Goal: Task Accomplishment & Management: Use online tool/utility

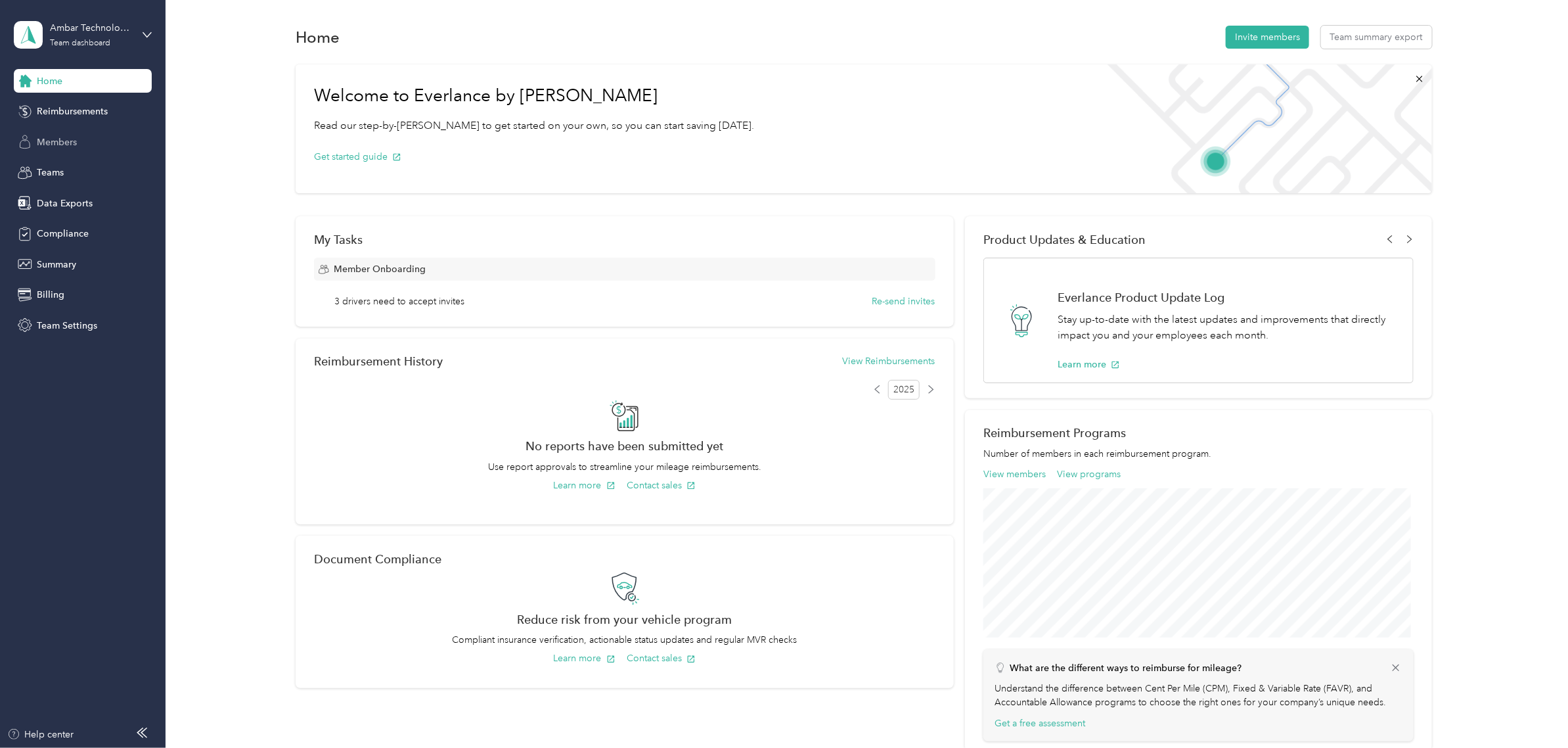
click at [74, 138] on span "Members" at bounding box center [56, 142] width 40 height 14
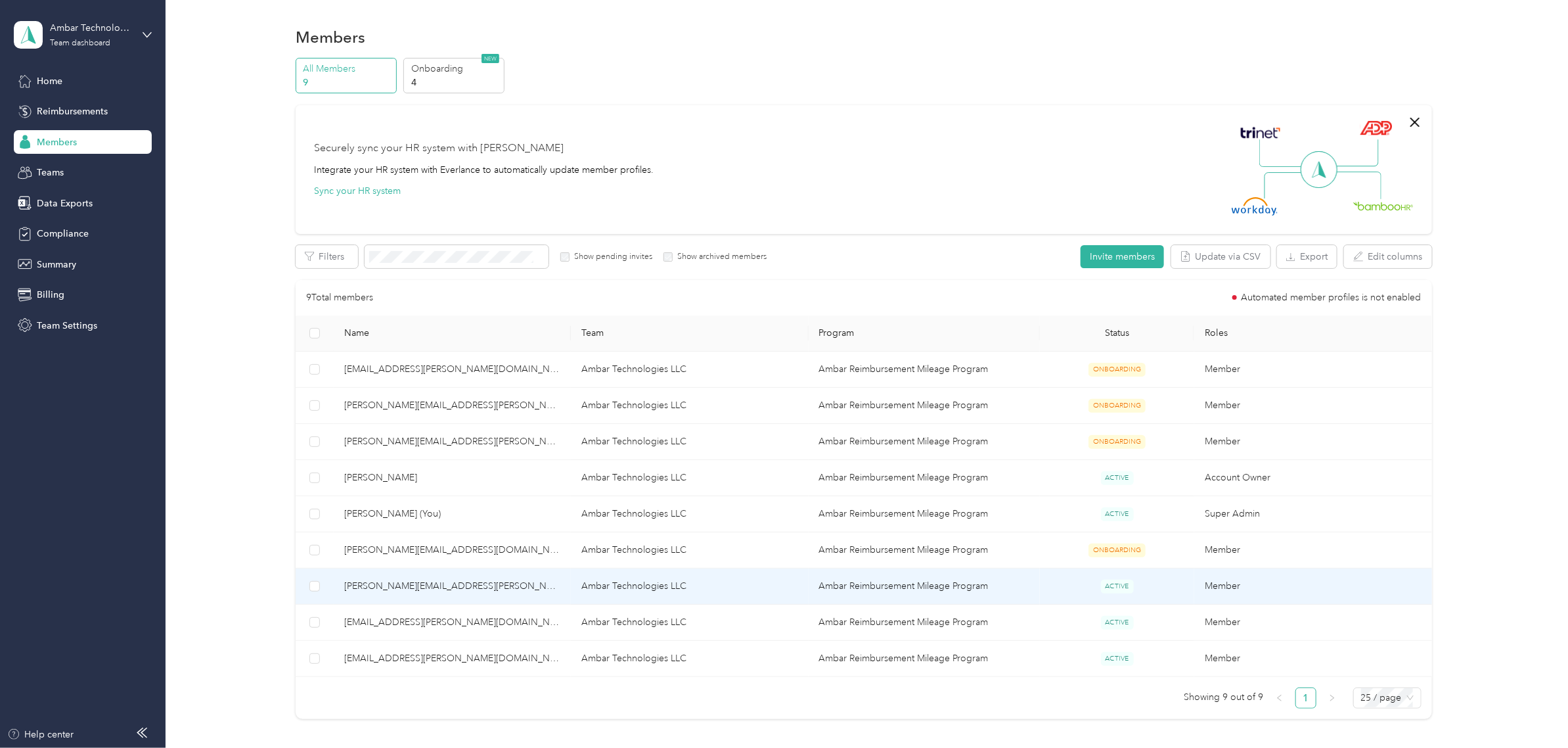
click at [388, 588] on span "[PERSON_NAME][EMAIL_ADDRESS][PERSON_NAME][DOMAIN_NAME]" at bounding box center [452, 585] width 216 height 15
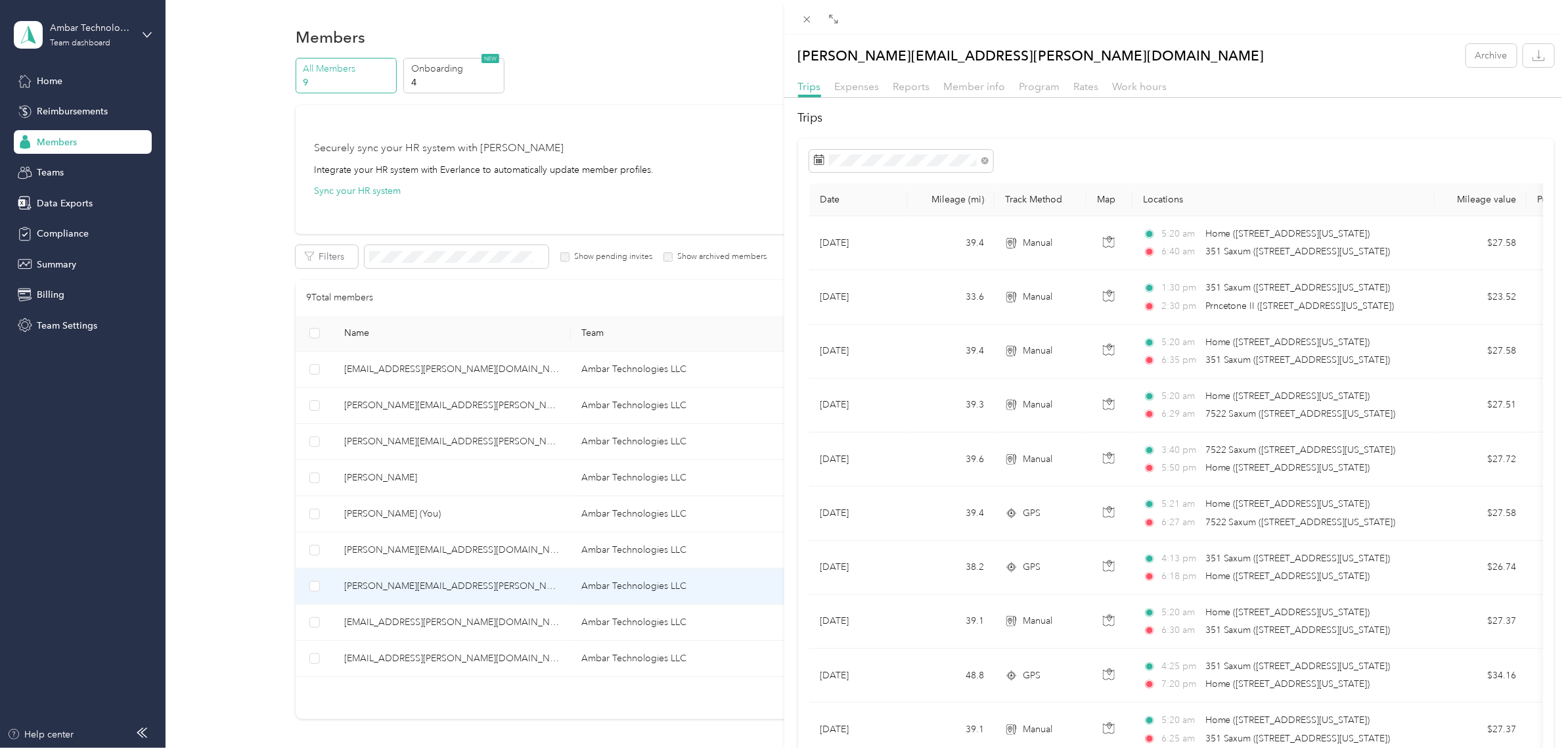
click at [77, 31] on div "[PERSON_NAME][EMAIL_ADDRESS][PERSON_NAME][DOMAIN_NAME] Archive Trips Expenses R…" at bounding box center [784, 374] width 1568 height 748
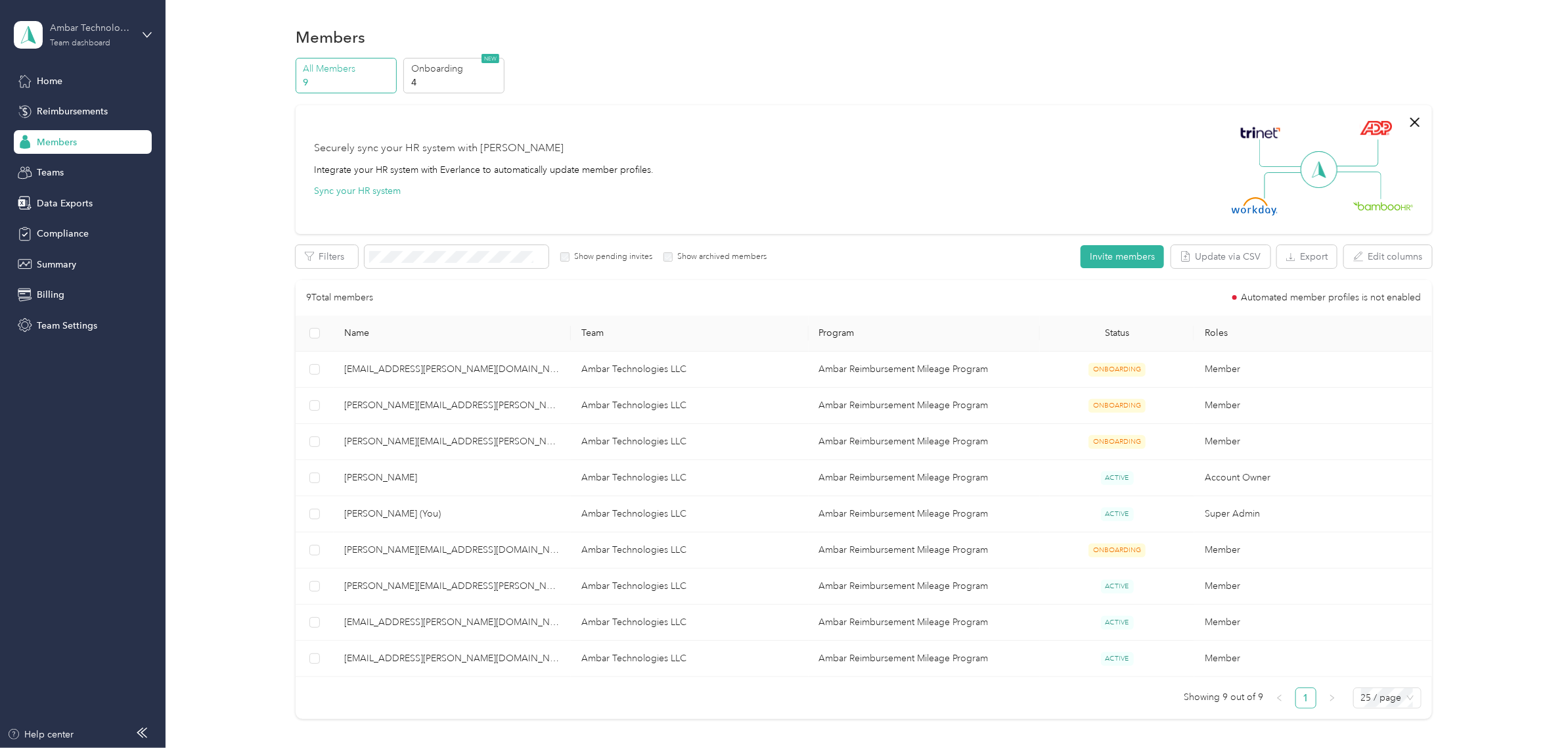
click at [77, 31] on div "Ambar Technologies LLC" at bounding box center [91, 28] width 82 height 14
click at [54, 135] on div "Personal dashboard" at bounding box center [67, 137] width 82 height 14
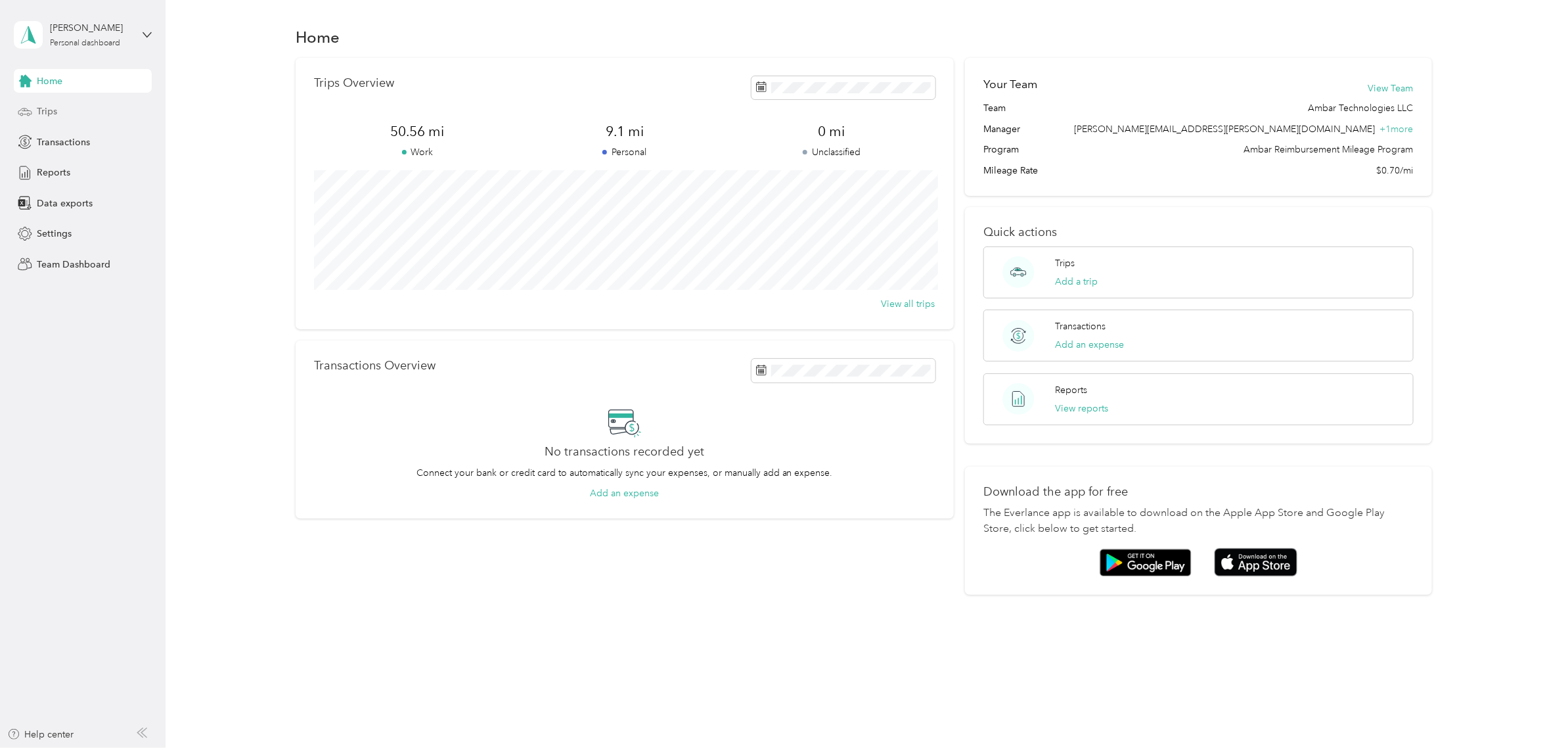
click at [50, 111] on span "Trips" at bounding box center [47, 111] width 21 height 14
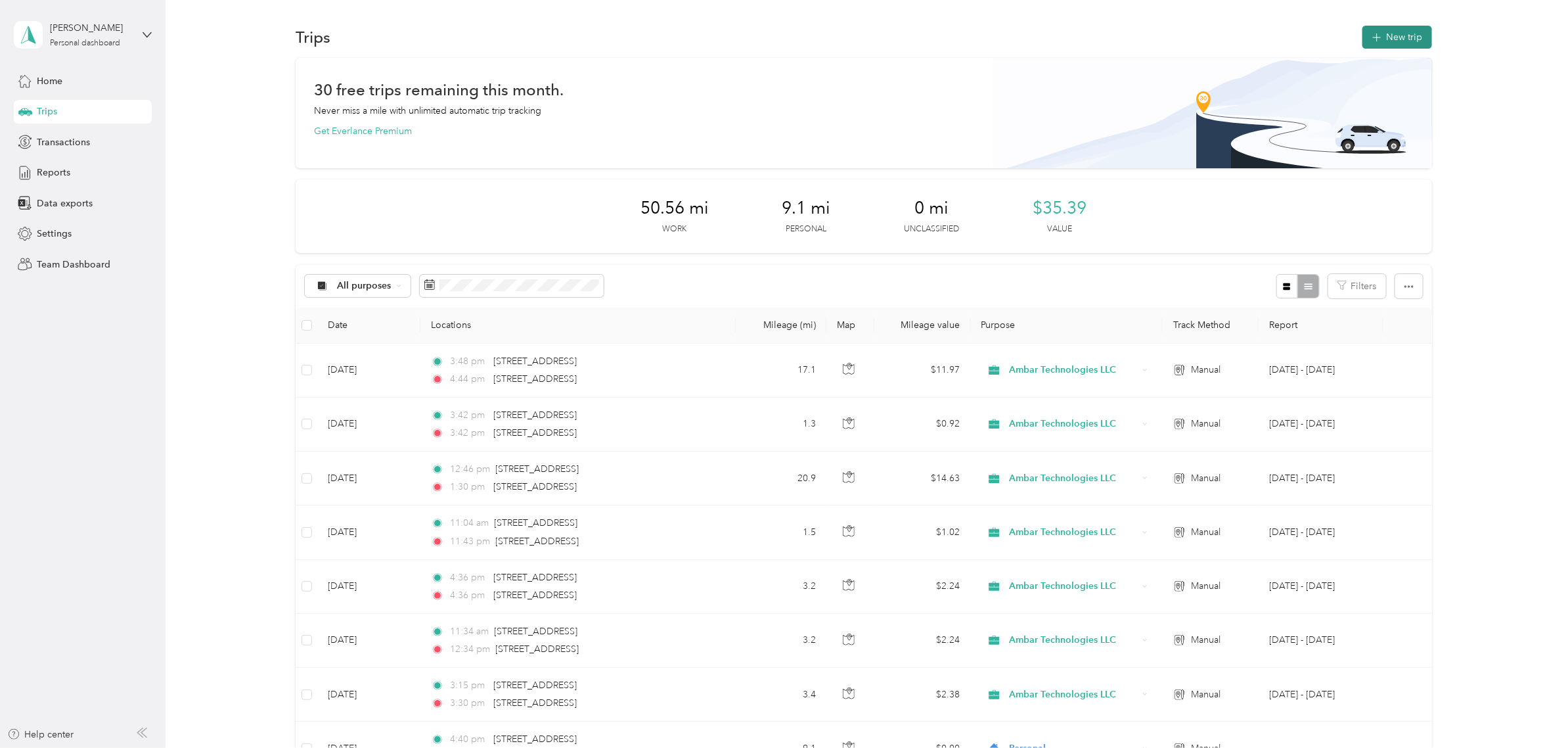
click at [1400, 36] on button "New trip" at bounding box center [1396, 37] width 69 height 23
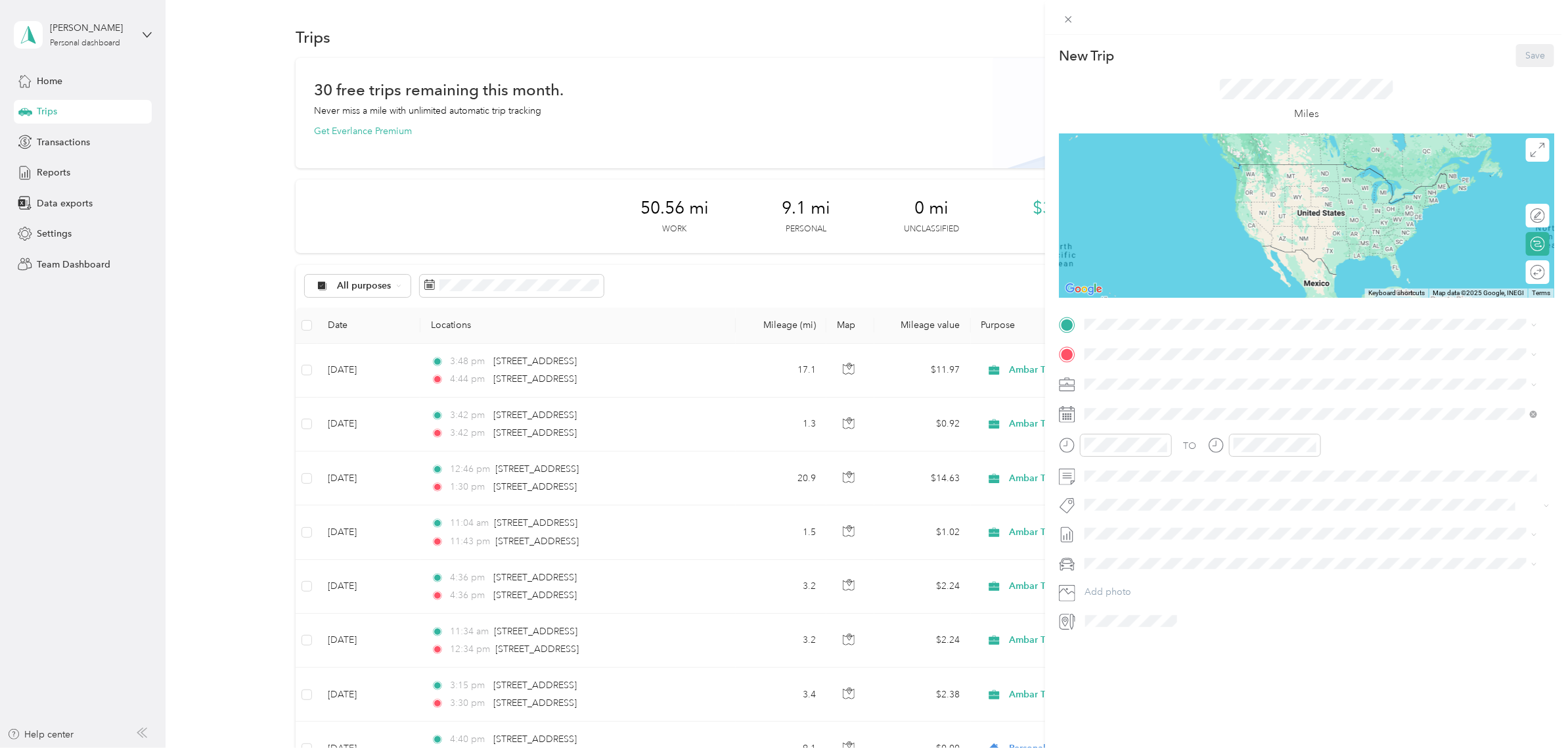
click at [911, 120] on div "New Trip Save This trip cannot be edited because it is either under review, app…" at bounding box center [784, 374] width 1568 height 748
